Goal: Contribute content: Contribute content

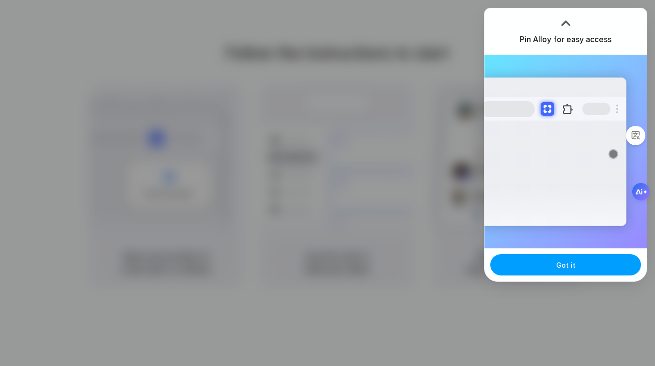
click at [534, 264] on button "Got it" at bounding box center [565, 264] width 151 height 21
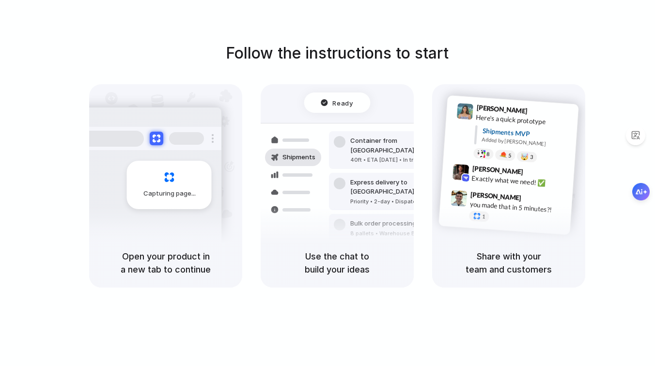
click at [327, 183] on div at bounding box center [327, 183] width 0 height 0
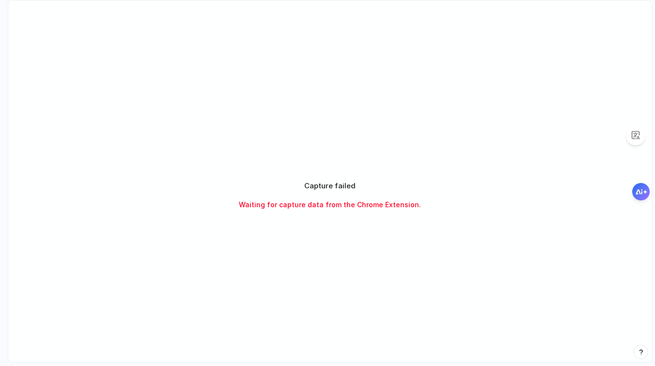
click at [355, 188] on div "Capture failed Waiting for capture data from the Chrome Extension." at bounding box center [330, 195] width 242 height 29
click at [344, 199] on div "Capture failed Waiting for capture data from the Chrome Extension." at bounding box center [330, 195] width 242 height 29
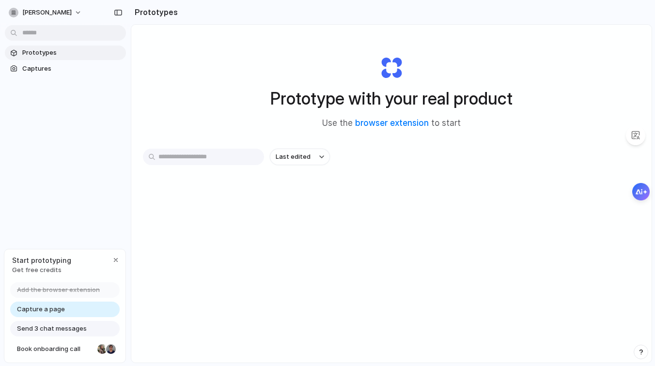
click at [49, 291] on span "Add the browser extension" at bounding box center [58, 290] width 83 height 10
click at [51, 70] on span "Captures" at bounding box center [72, 69] width 100 height 10
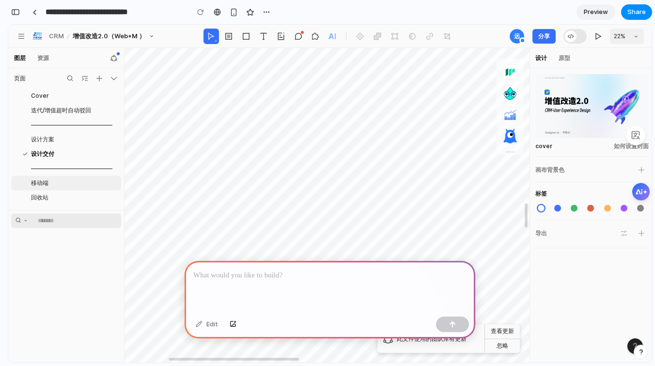
click at [79, 189] on div "移动端" at bounding box center [66, 183] width 110 height 15
click at [77, 149] on div "设计交付" at bounding box center [66, 154] width 110 height 15
click at [77, 131] on div "——————————————" at bounding box center [66, 125] width 110 height 15
click at [76, 99] on div "Cover" at bounding box center [76, 96] width 90 height 9
click at [552, 52] on div "设计 原型" at bounding box center [552, 58] width 41 height 20
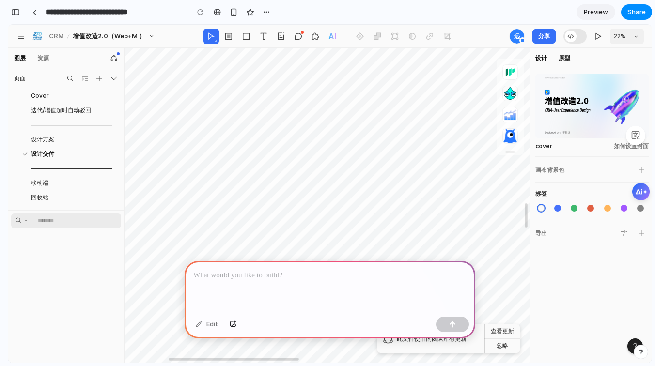
click at [560, 57] on div "原型" at bounding box center [563, 58] width 17 height 20
click at [600, 36] on icon at bounding box center [598, 36] width 8 height 8
click at [312, 36] on icon at bounding box center [315, 36] width 8 height 8
click at [296, 35] on div at bounding box center [296, 36] width 10 height 15
click at [334, 36] on div at bounding box center [329, 36] width 10 height 15
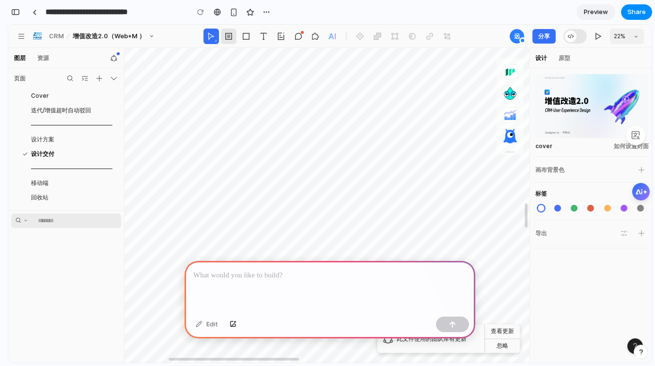
click at [225, 33] on div at bounding box center [226, 36] width 10 height 15
click at [231, 37] on div at bounding box center [226, 36] width 10 height 15
click at [148, 36] on icon at bounding box center [152, 37] width 8 height 8
click at [154, 37] on icon at bounding box center [152, 37] width 8 height 8
click at [101, 37] on div "增值改造2.0（Web+M ）" at bounding box center [109, 36] width 73 height 11
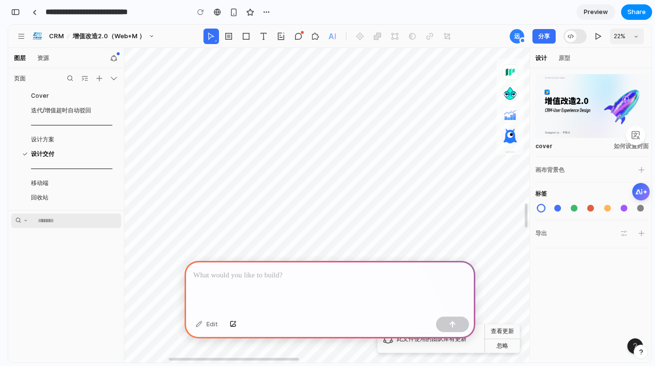
click at [57, 36] on div "CRM" at bounding box center [57, 36] width 16 height 11
click at [88, 35] on div "增值改造2.0（Web+M ）" at bounding box center [109, 36] width 73 height 11
click at [22, 36] on icon at bounding box center [21, 36] width 8 height 8
click at [44, 58] on div "资源" at bounding box center [42, 58] width 17 height 11
click at [113, 58] on icon at bounding box center [114, 58] width 8 height 8
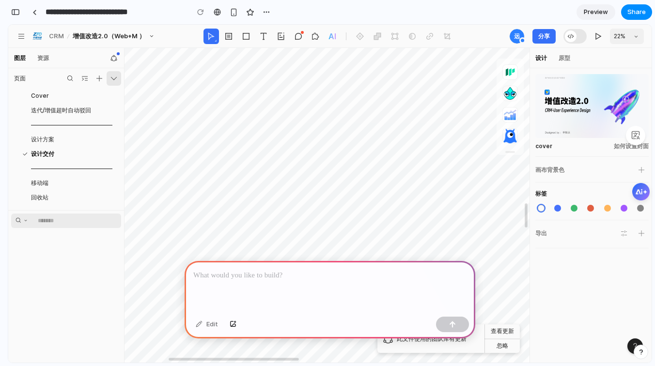
click at [113, 79] on icon at bounding box center [114, 79] width 8 height 8
click at [99, 79] on icon at bounding box center [99, 79] width 8 height 8
click at [88, 79] on icon at bounding box center [85, 79] width 8 height 8
click at [63, 78] on div at bounding box center [70, 78] width 15 height 15
click at [507, 344] on button "忽略" at bounding box center [501, 346] width 35 height 15
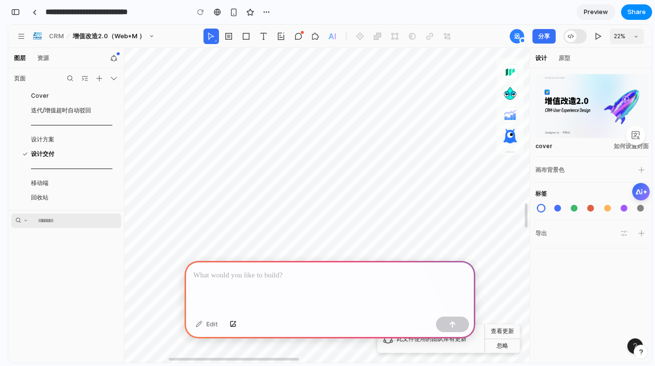
click at [502, 344] on button "忽略" at bounding box center [501, 346] width 35 height 15
click at [12, 9] on div "button" at bounding box center [15, 12] width 9 height 7
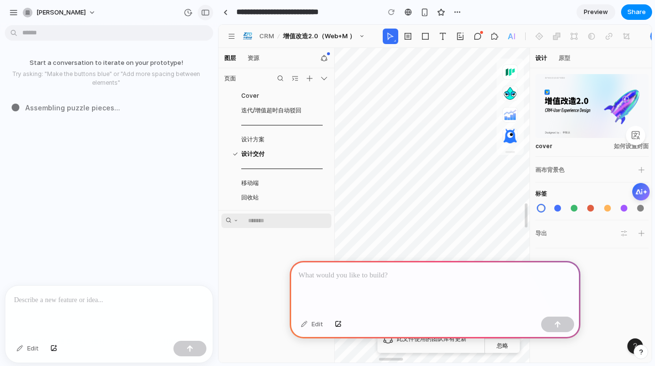
click at [202, 11] on div "button" at bounding box center [205, 12] width 9 height 7
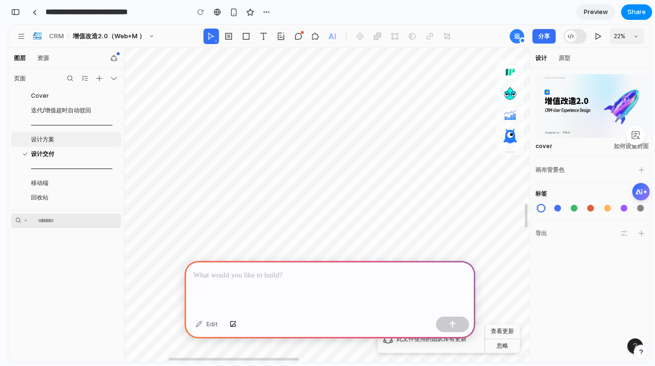
click at [92, 133] on div "设计方案" at bounding box center [66, 139] width 110 height 15
click at [92, 109] on span "迭代/增值超时自动驳回" at bounding box center [62, 110] width 63 height 9
click at [84, 93] on div "Cover" at bounding box center [76, 96] width 90 height 9
click at [101, 79] on icon at bounding box center [99, 79] width 8 height 8
click at [58, 221] on input "text" at bounding box center [78, 221] width 81 height 15
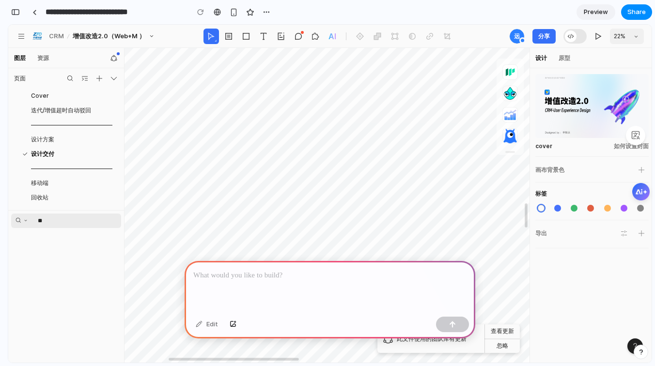
type input "*"
click at [61, 105] on div "迭代/增值超时自动驳回" at bounding box center [66, 110] width 110 height 15
click at [59, 96] on div "Cover" at bounding box center [76, 96] width 90 height 9
click at [57, 140] on span "设计方案" at bounding box center [44, 139] width 26 height 9
click at [99, 77] on icon at bounding box center [99, 79] width 6 height 6
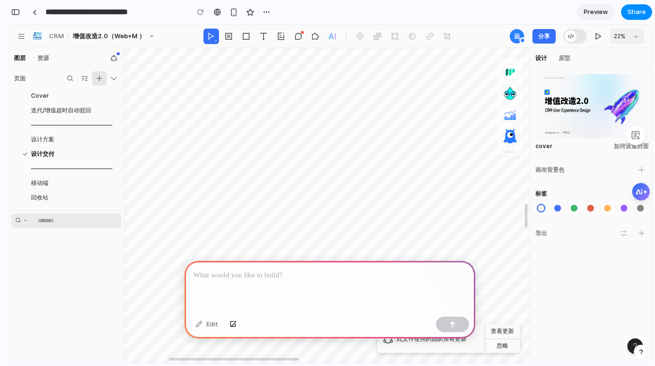
click at [99, 77] on icon at bounding box center [99, 79] width 6 height 6
click at [24, 80] on div "页面" at bounding box center [20, 78] width 12 height 11
click at [210, 279] on p at bounding box center [329, 276] width 273 height 12
click at [80, 154] on div "设计交付" at bounding box center [76, 154] width 90 height 9
click at [110, 154] on div "设计交付" at bounding box center [76, 154] width 90 height 9
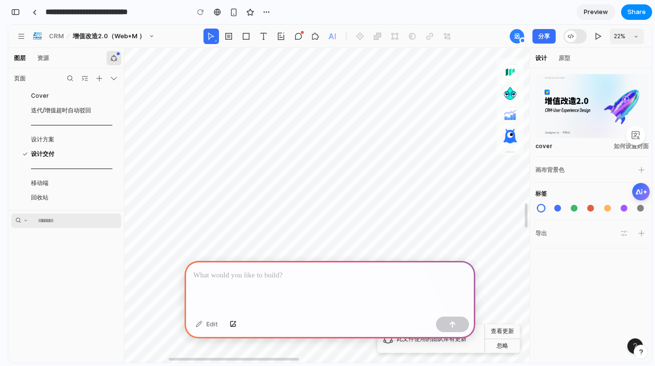
click at [116, 57] on icon at bounding box center [114, 58] width 6 height 6
click at [38, 61] on div "资源" at bounding box center [42, 58] width 17 height 11
click at [17, 56] on div "图层" at bounding box center [19, 58] width 17 height 11
click at [37, 77] on div "页面" at bounding box center [31, 78] width 34 height 11
click at [212, 272] on p at bounding box center [329, 276] width 273 height 12
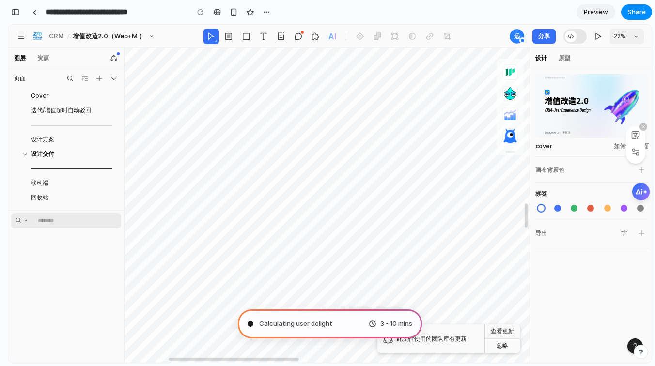
click at [643, 127] on icon at bounding box center [643, 126] width 3 height 3
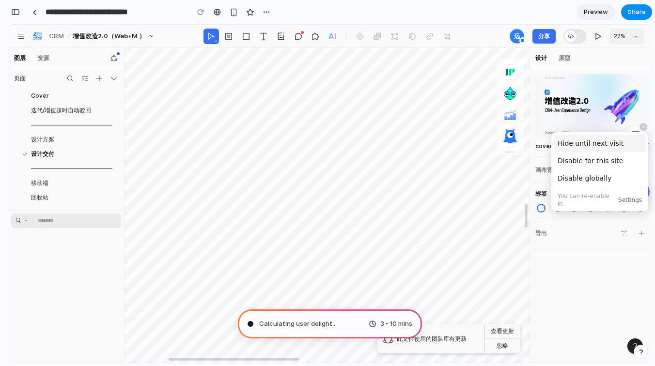
click at [621, 138] on button "Hide until next visit" at bounding box center [600, 143] width 92 height 17
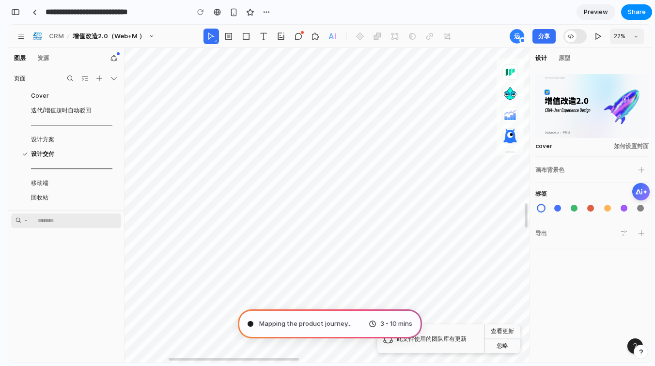
click at [556, 208] on div at bounding box center [557, 208] width 7 height 7
click at [642, 232] on icon at bounding box center [641, 234] width 8 height 8
click at [572, 206] on div at bounding box center [574, 208] width 7 height 7
click at [541, 206] on div at bounding box center [541, 208] width 7 height 7
click at [525, 213] on div at bounding box center [525, 215] width 3 height 24
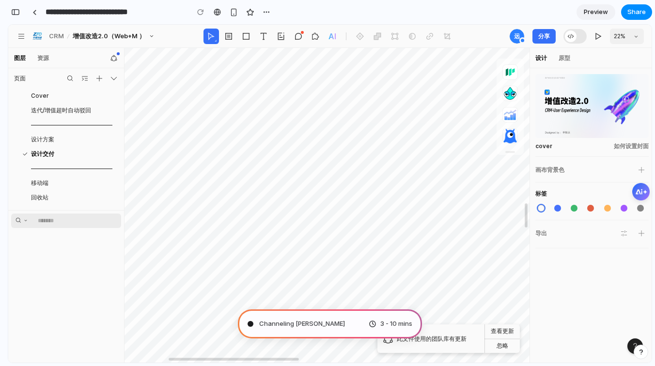
click at [600, 15] on span "Preview" at bounding box center [596, 12] width 24 height 10
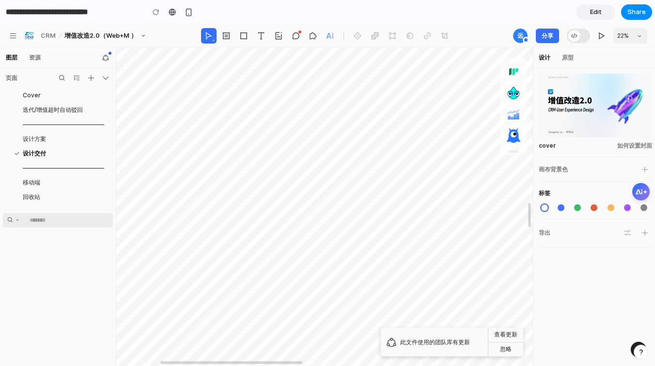
click at [590, 14] on span "Edit" at bounding box center [596, 12] width 12 height 10
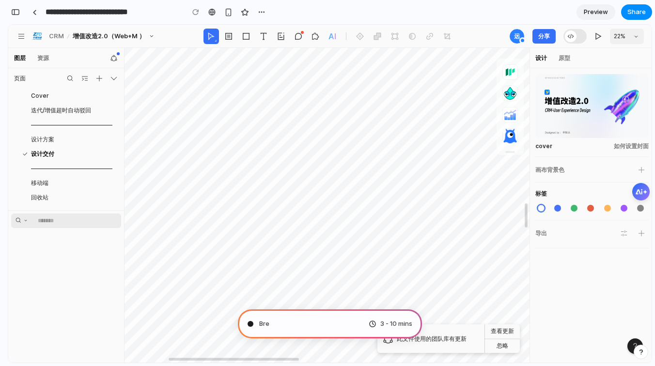
click at [590, 14] on span "Preview" at bounding box center [596, 12] width 24 height 10
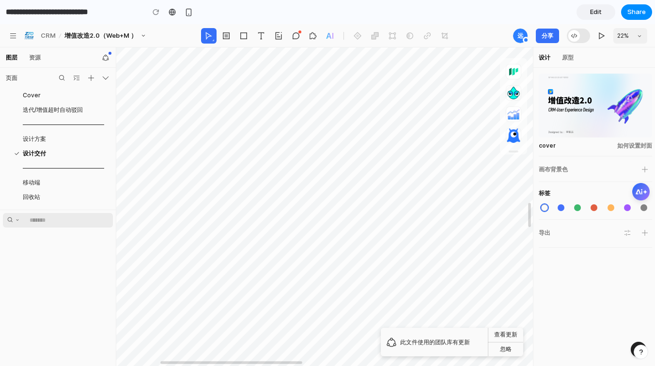
click at [590, 14] on span "Edit" at bounding box center [596, 12] width 12 height 10
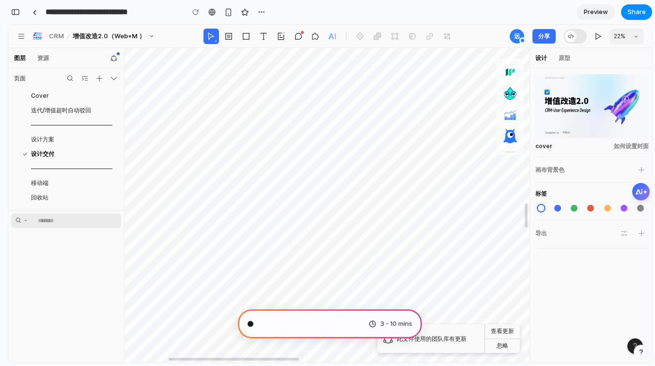
click at [590, 14] on span "Preview" at bounding box center [596, 12] width 24 height 10
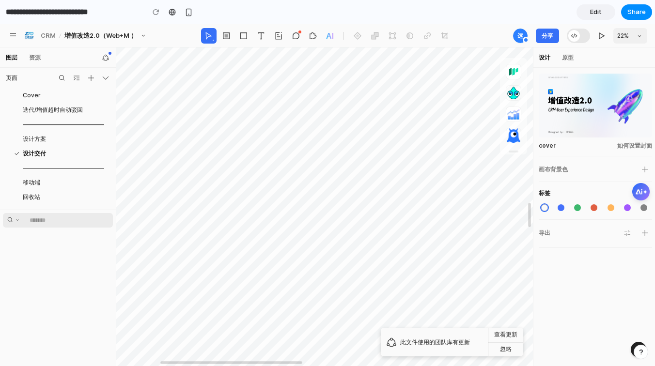
click at [590, 14] on span "Edit" at bounding box center [596, 12] width 12 height 10
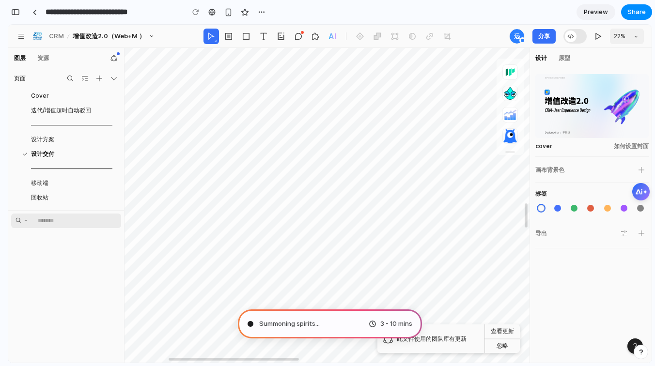
click at [574, 38] on div at bounding box center [571, 37] width 12 height 12
click at [601, 38] on icon at bounding box center [598, 36] width 8 height 8
click at [634, 37] on icon at bounding box center [636, 36] width 8 height 8
click at [377, 33] on div "AI" at bounding box center [328, 36] width 251 height 15
click at [509, 76] on div at bounding box center [509, 71] width 17 height 17
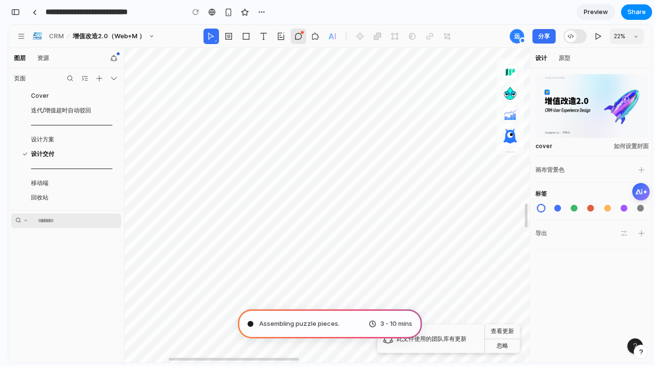
click at [295, 40] on div at bounding box center [296, 36] width 10 height 15
click at [281, 34] on div at bounding box center [280, 36] width 15 height 15
click at [230, 37] on div at bounding box center [226, 36] width 10 height 15
click at [211, 38] on div at bounding box center [208, 36] width 10 height 15
click at [297, 35] on div at bounding box center [296, 36] width 10 height 15
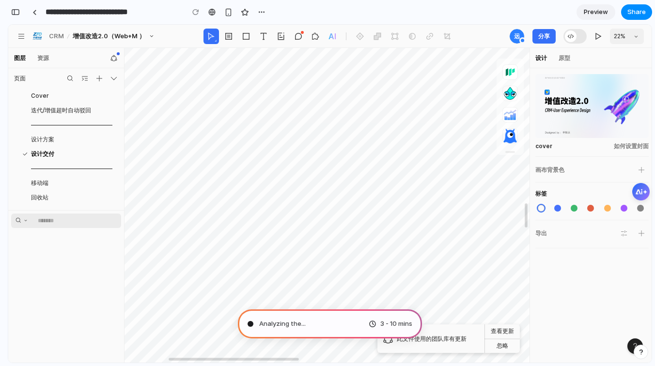
type input "**********"
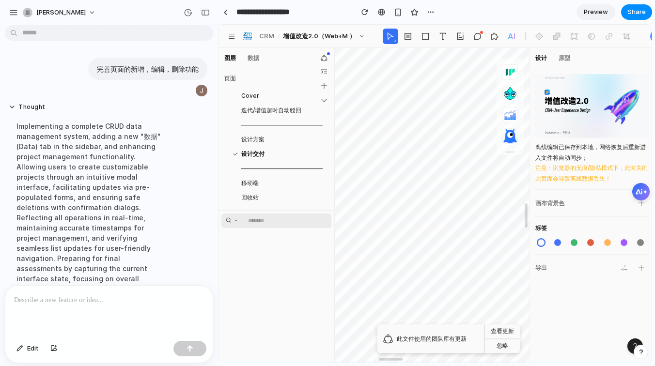
scroll to position [179, 0]
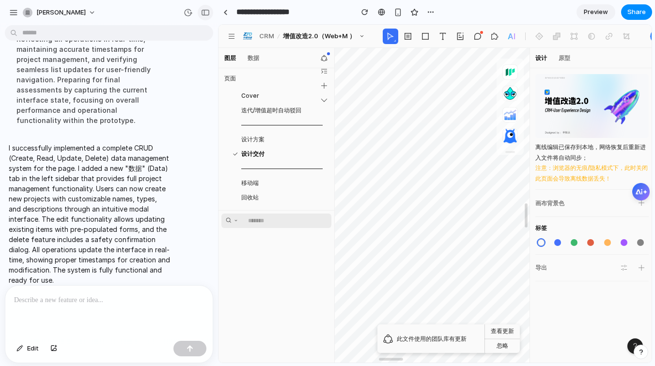
click at [206, 12] on div "button" at bounding box center [205, 12] width 9 height 7
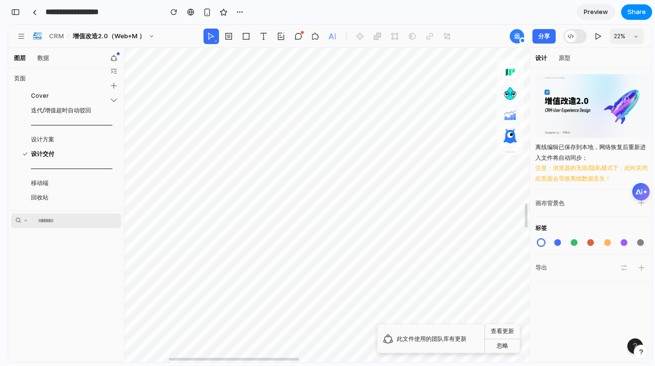
scroll to position [738, 0]
click at [84, 88] on div "页面" at bounding box center [66, 78] width 116 height 20
click at [78, 108] on span "迭代/增值超时自动驳回" at bounding box center [62, 110] width 63 height 9
click at [111, 87] on icon at bounding box center [114, 86] width 8 height 8
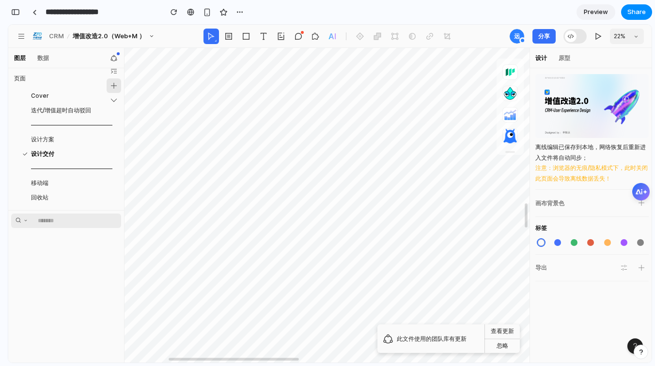
click at [111, 87] on icon at bounding box center [114, 86] width 8 height 8
click at [47, 58] on div "数据" at bounding box center [42, 58] width 17 height 11
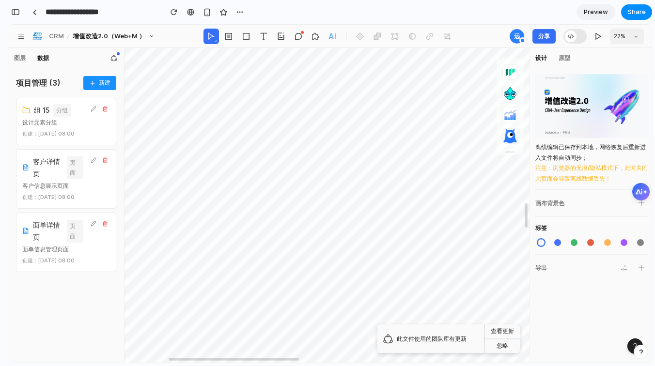
click at [101, 81] on button "新建" at bounding box center [99, 83] width 33 height 14
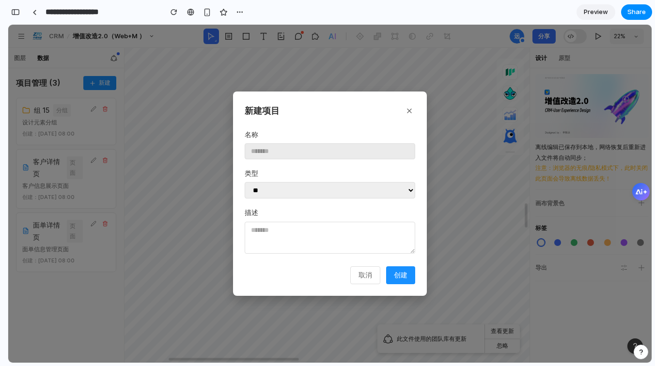
click at [414, 112] on button at bounding box center [409, 111] width 12 height 12
